Goal: Ask a question

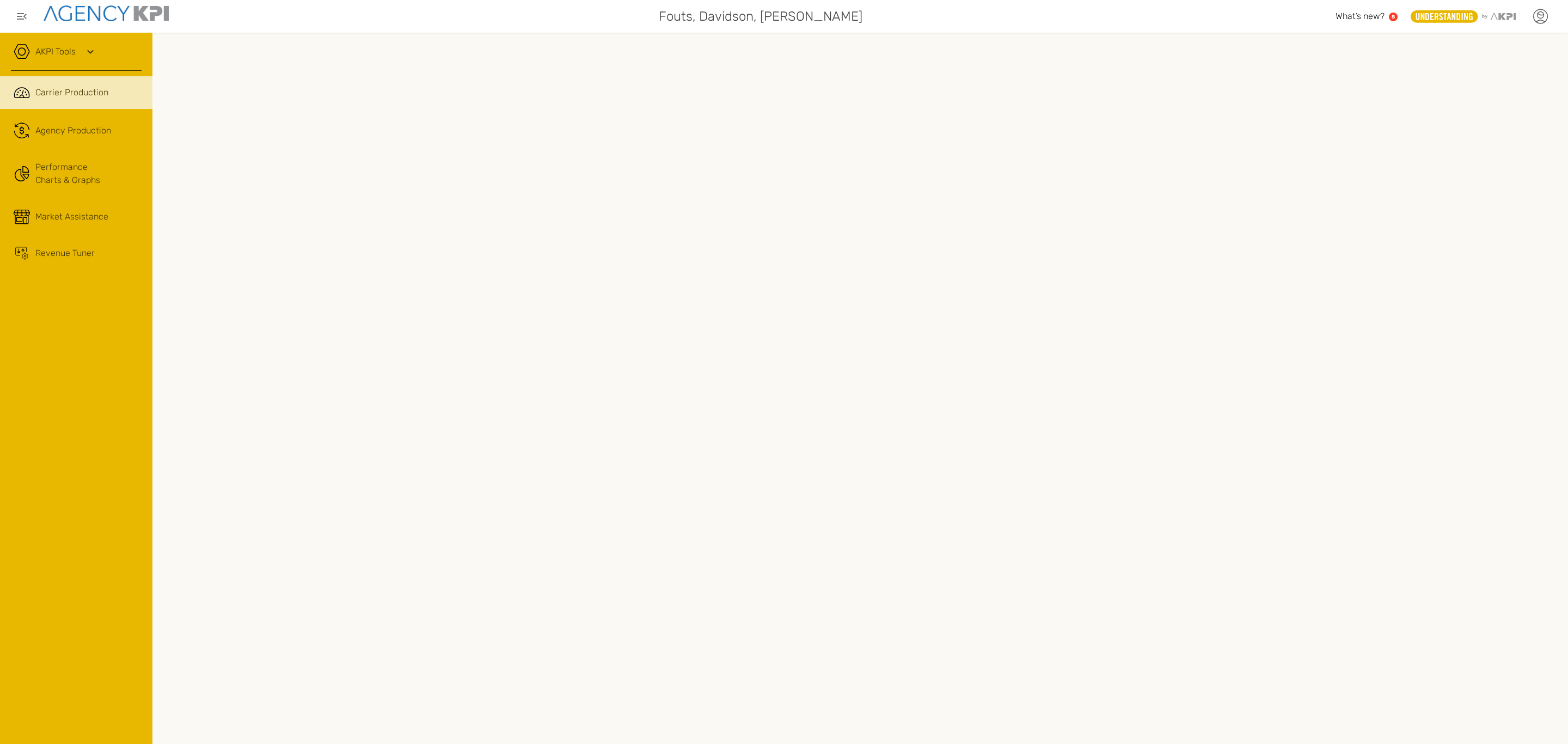
click at [1543, 17] on icon at bounding box center [1540, 14] width 6 height 6
click at [1509, 139] on link "AgencyKPI Help Portal" at bounding box center [1503, 142] width 78 height 9
